Goal: Transaction & Acquisition: Purchase product/service

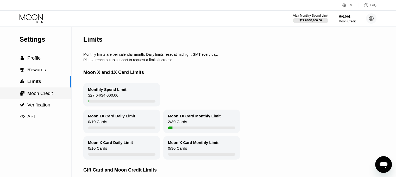
click at [46, 95] on span "Moon Credit" at bounding box center [40, 93] width 26 height 5
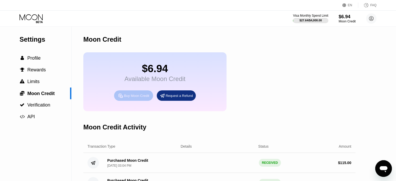
click at [131, 98] on div "Buy Moon Credit" at bounding box center [136, 96] width 25 height 4
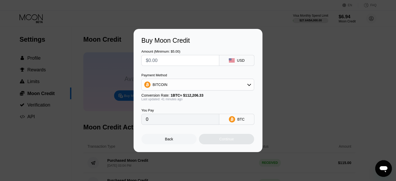
click at [177, 59] on input "text" at bounding box center [180, 60] width 69 height 10
type input "$12"
type input "0.00010720"
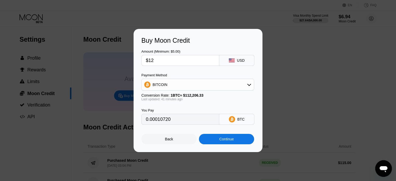
type input "$120"
type input "0.00107196"
type input "$120"
click at [189, 83] on div "BITCOIN" at bounding box center [198, 84] width 112 height 10
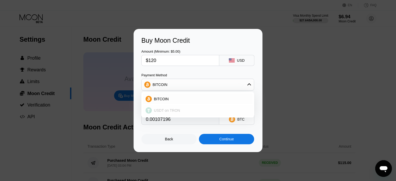
click at [177, 114] on div "USDT on TRON" at bounding box center [198, 110] width 110 height 10
type input "121.21"
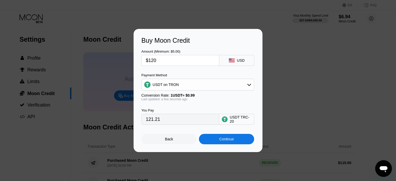
click at [227, 138] on div "Continue" at bounding box center [226, 139] width 55 height 10
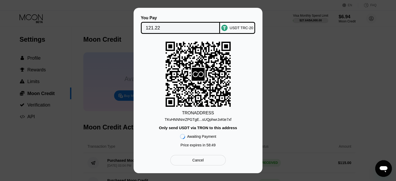
click at [175, 120] on div "TKvHNNNnrZPGTgE...sUQphwrJxKte7xf" at bounding box center [198, 120] width 67 height 4
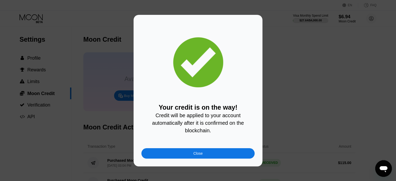
click at [217, 153] on div "Close" at bounding box center [198, 153] width 113 height 10
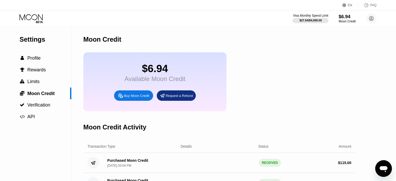
click at [38, 16] on icon at bounding box center [32, 18] width 24 height 9
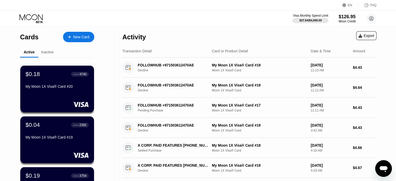
click at [87, 37] on div "New Card" at bounding box center [81, 37] width 16 height 4
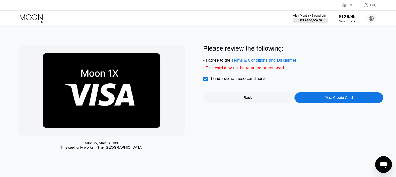
click at [267, 101] on div "Back" at bounding box center [248, 98] width 89 height 10
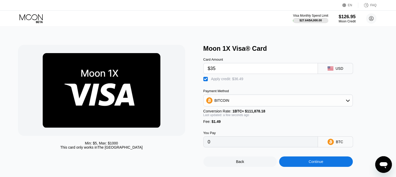
click at [228, 73] on input "$35" at bounding box center [261, 68] width 106 height 10
drag, startPoint x: 310, startPoint y: 164, endPoint x: 301, endPoint y: 140, distance: 26.0
click at [301, 140] on div "Card Amount $36 USD  Apply credit: $37.49 Payment Method BITCOIN Conversion Ra…" at bounding box center [287, 109] width 167 height 115
click at [303, 135] on div "You Pay 0 BTC" at bounding box center [287, 136] width 167 height 24
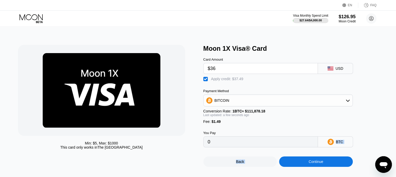
click at [348, 135] on div "You Pay 0 BTC" at bounding box center [287, 136] width 167 height 24
click at [341, 144] on div "BTC" at bounding box center [339, 142] width 7 height 4
click at [224, 71] on input "$36" at bounding box center [261, 68] width 106 height 10
type input "$36"
click at [296, 167] on div "Continue" at bounding box center [316, 162] width 74 height 10
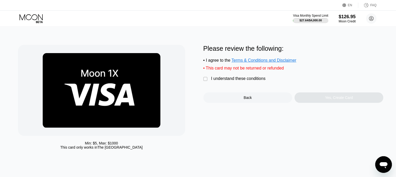
click at [253, 81] on div "I understand these conditions" at bounding box center [238, 78] width 54 height 5
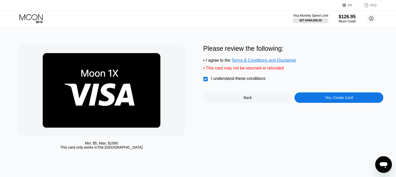
click at [323, 97] on div "Yes, Create Card" at bounding box center [339, 98] width 89 height 10
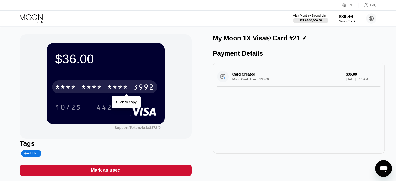
click at [133, 87] on div "* * * * * * * * * * * * 3992" at bounding box center [104, 87] width 105 height 13
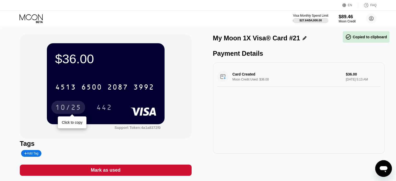
click at [70, 103] on div "10/25" at bounding box center [68, 107] width 34 height 13
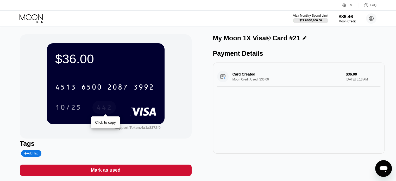
click at [110, 103] on div "442" at bounding box center [104, 107] width 23 height 13
click at [24, 15] on icon at bounding box center [31, 17] width 23 height 6
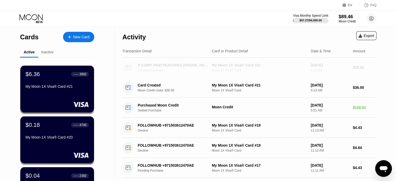
drag, startPoint x: 364, startPoint y: 70, endPoint x: 358, endPoint y: 70, distance: 6.3
click at [358, 70] on div "$29.63" at bounding box center [365, 67] width 24 height 4
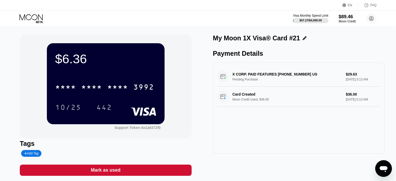
drag, startPoint x: 355, startPoint y: 76, endPoint x: 346, endPoint y: 77, distance: 8.5
click at [346, 77] on div "X CORP. PAID FEATURES +14156978699 US Pending Purchase $29.63 Aug 22, 2025 5:13…" at bounding box center [298, 77] width 163 height 20
drag, startPoint x: 357, startPoint y: 77, endPoint x: 346, endPoint y: 77, distance: 10.5
click at [346, 77] on div "X CORP. PAID FEATURES +14156978699 US Pending Purchase $29.63 Aug 22, 2025 5:13…" at bounding box center [298, 77] width 163 height 20
drag, startPoint x: 343, startPoint y: 77, endPoint x: 353, endPoint y: 78, distance: 10.2
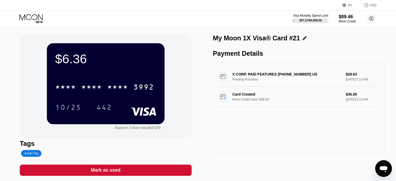
click at [353, 78] on div "X CORP. PAID FEATURES +14156978699 US Pending Purchase $29.63 Aug 22, 2025 5:13…" at bounding box center [298, 77] width 163 height 20
click at [29, 17] on icon at bounding box center [32, 18] width 24 height 9
